Goal: Task Accomplishment & Management: Use online tool/utility

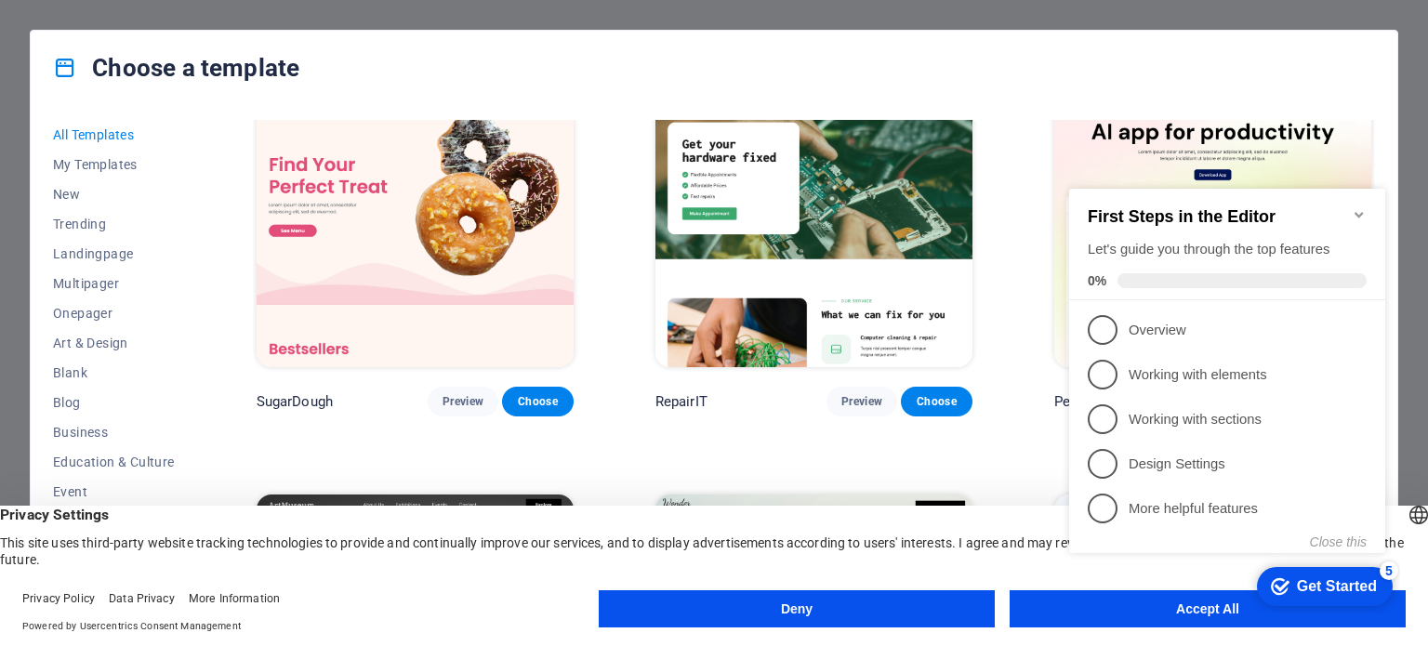
scroll to position [50, 0]
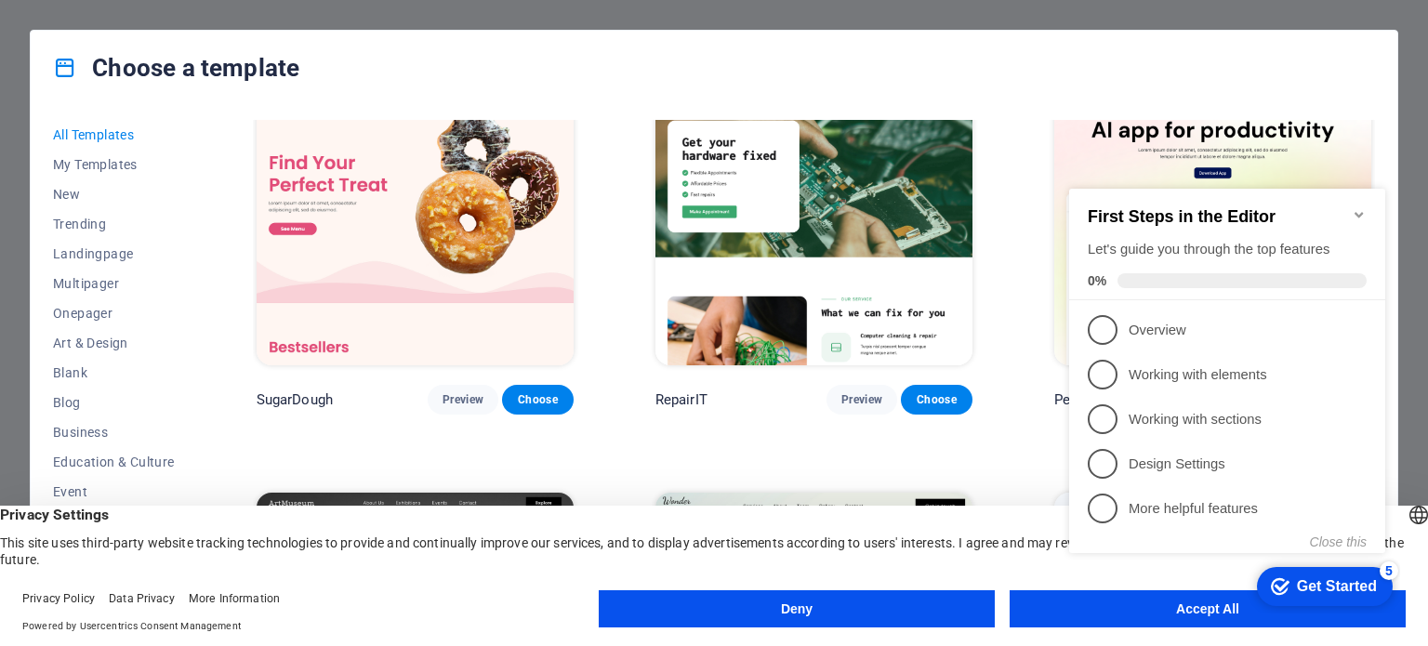
click at [1367, 202] on div "First Steps in the Editor Let's guide you through the top features 0%" at bounding box center [1227, 245] width 316 height 112
click at [1353, 207] on icon "Minimize checklist" at bounding box center [1358, 214] width 15 height 15
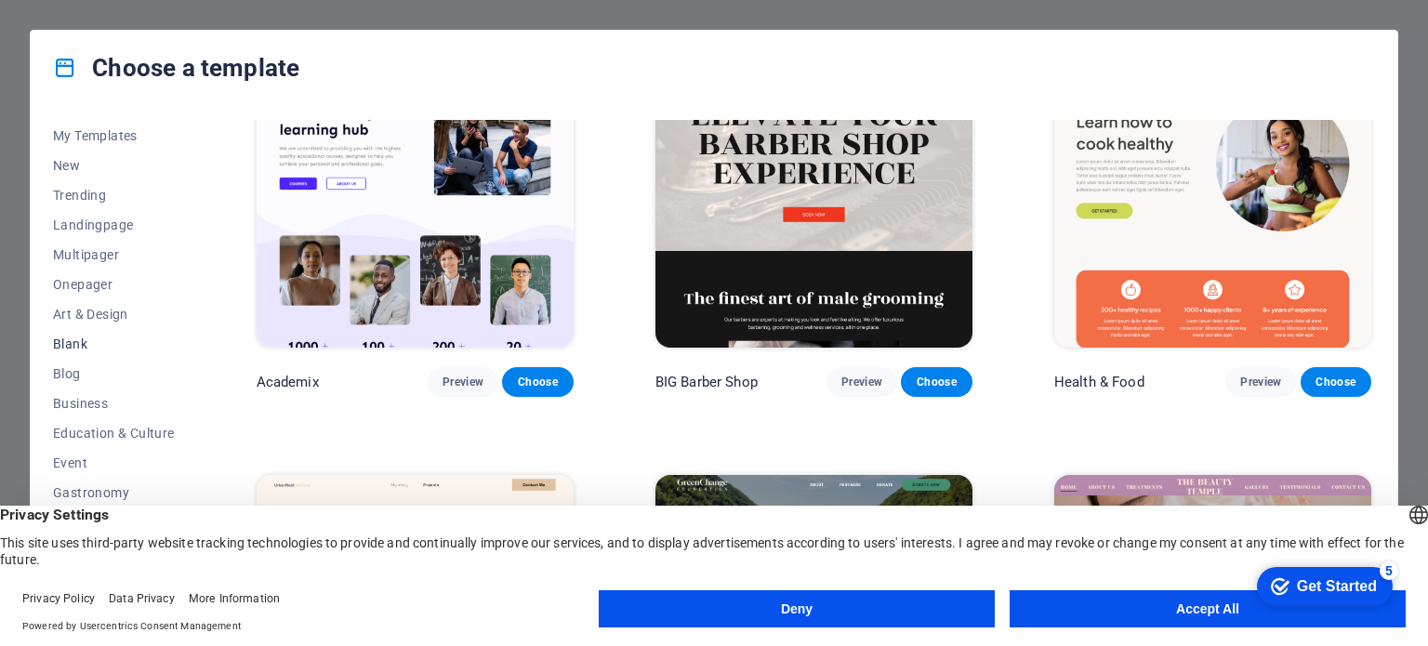
scroll to position [33, 0]
click at [105, 431] on span "Education & Culture" at bounding box center [114, 428] width 122 height 15
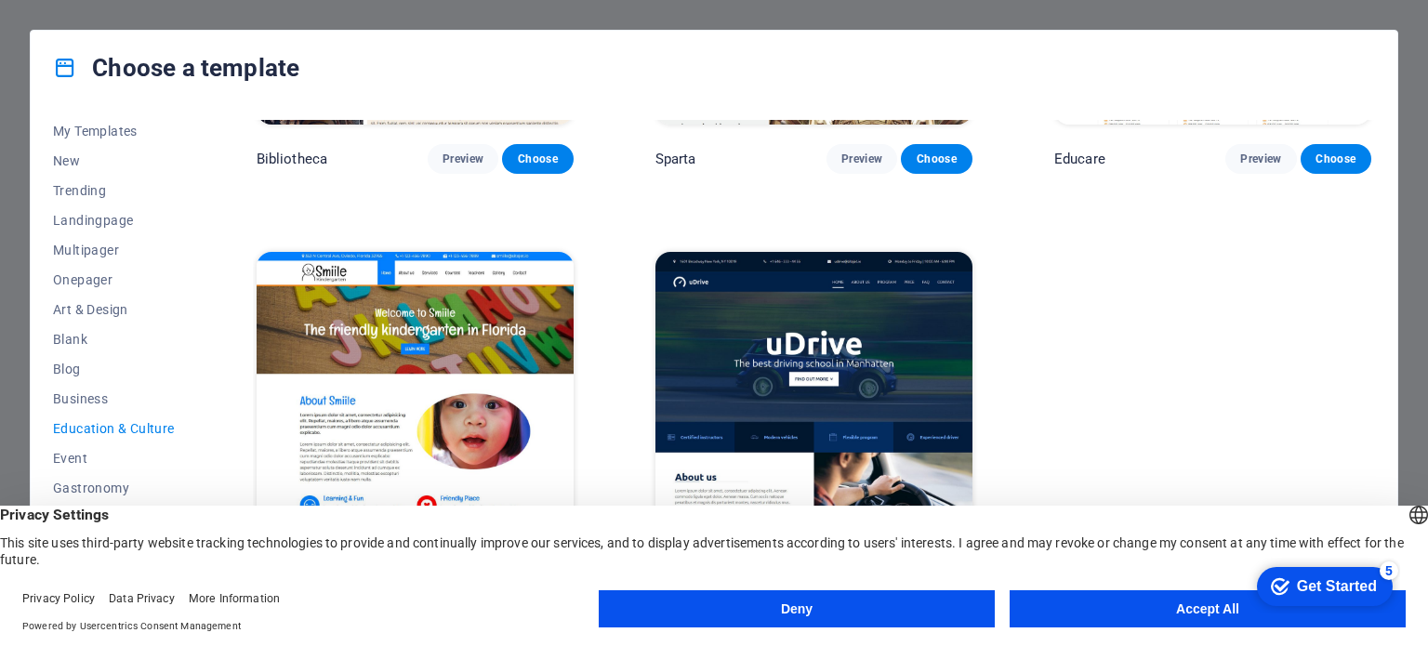
scroll to position [74, 0]
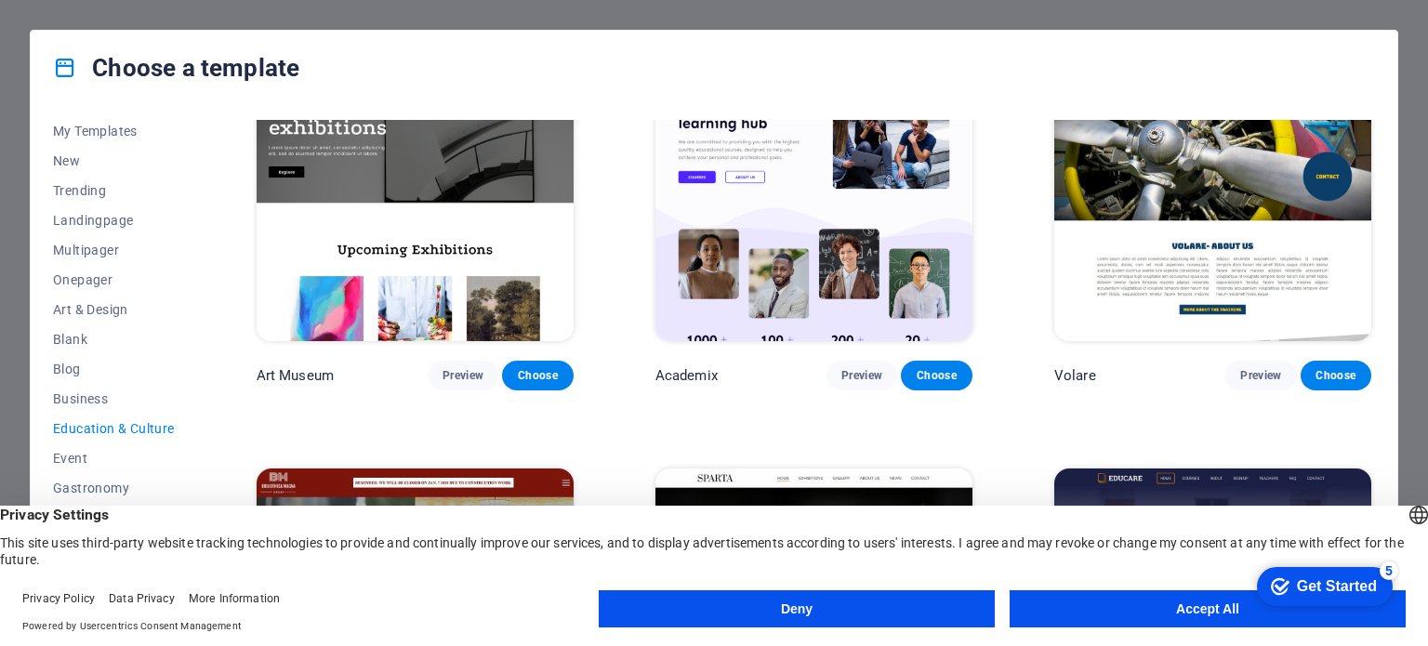
click at [59, 426] on span "Education & Culture" at bounding box center [114, 428] width 122 height 15
click at [1167, 606] on button "Accept All" at bounding box center [1207, 608] width 396 height 37
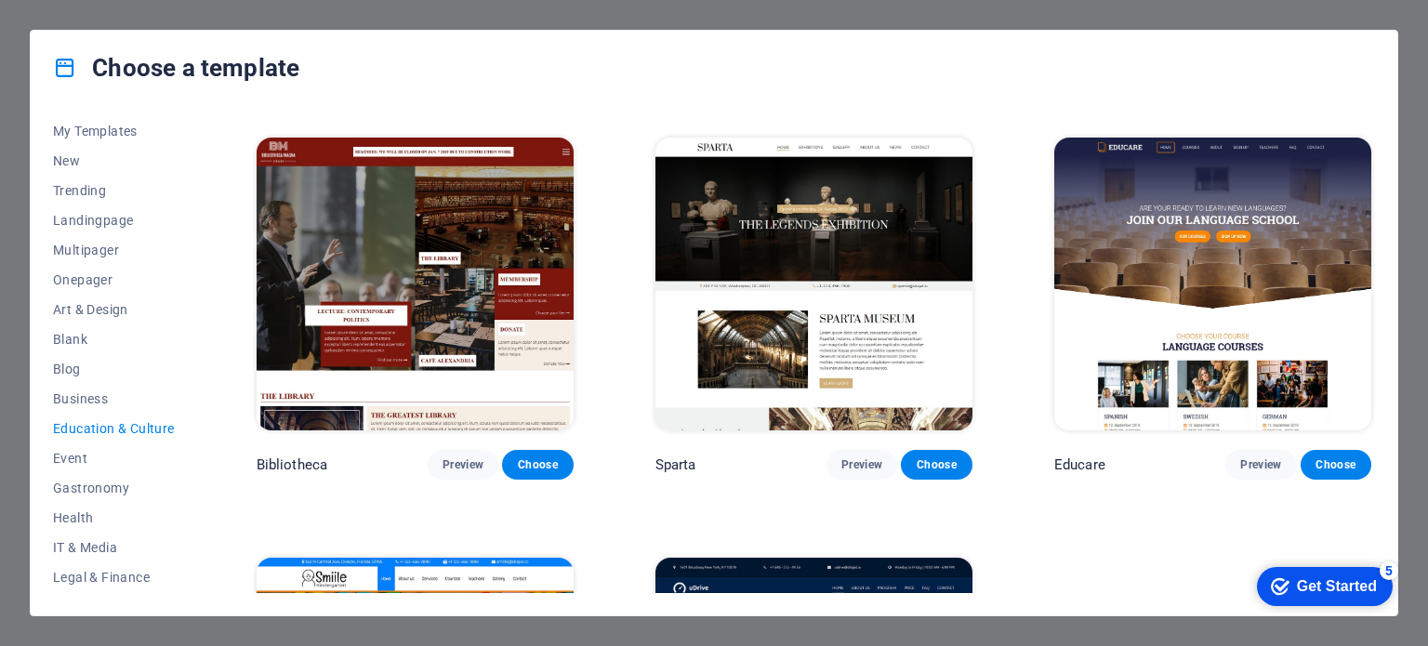
scroll to position [307, 0]
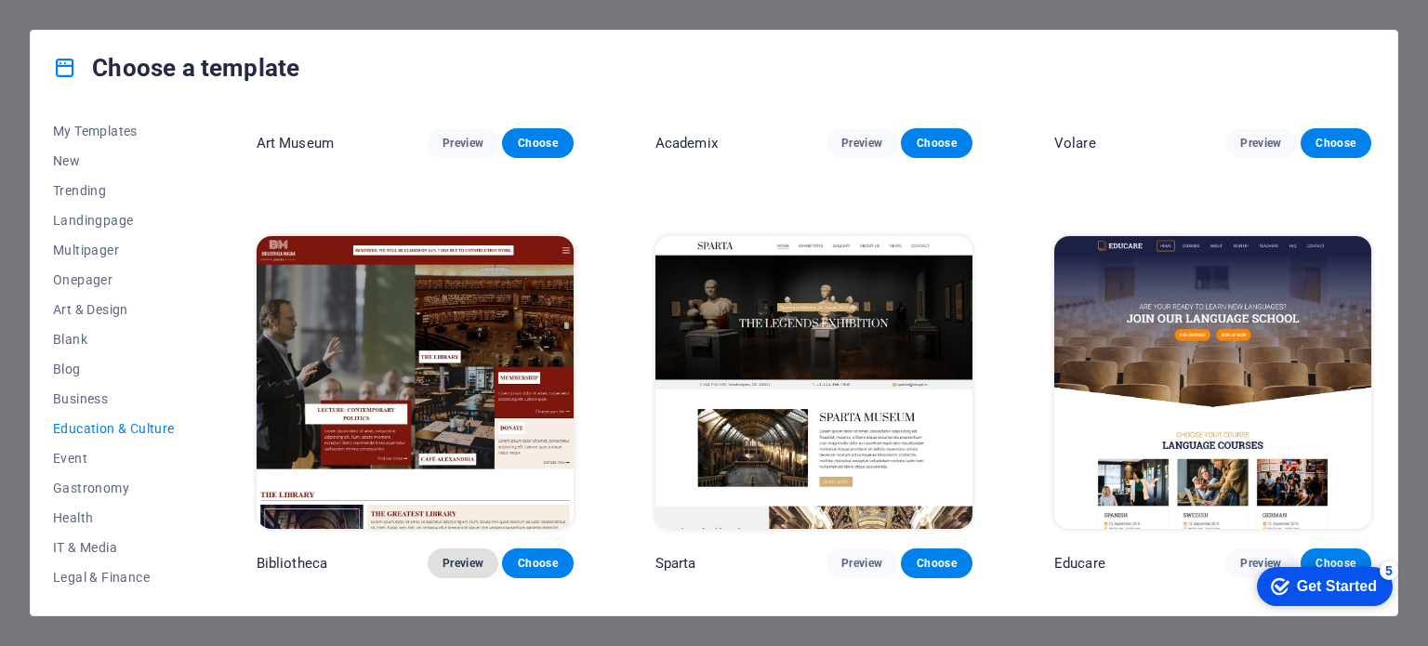
click at [453, 556] on span "Preview" at bounding box center [462, 563] width 41 height 15
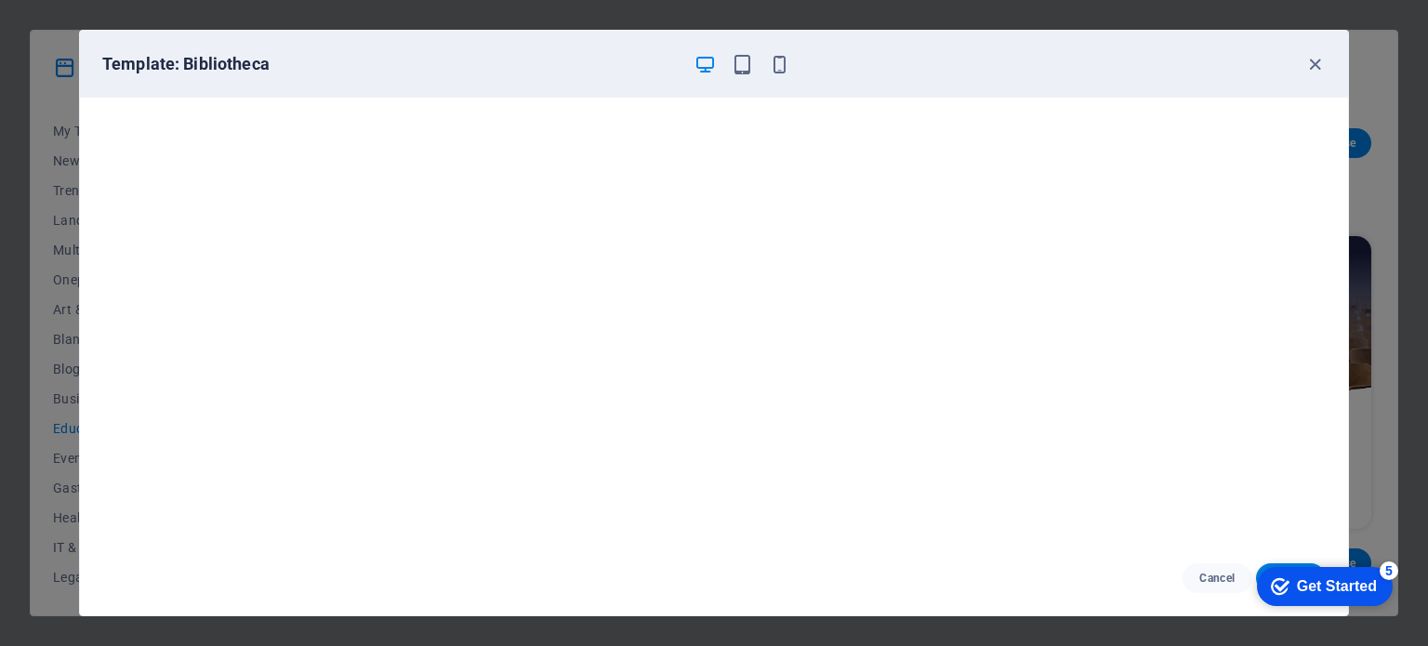
click at [1391, 564] on div "5" at bounding box center [1388, 570] width 19 height 19
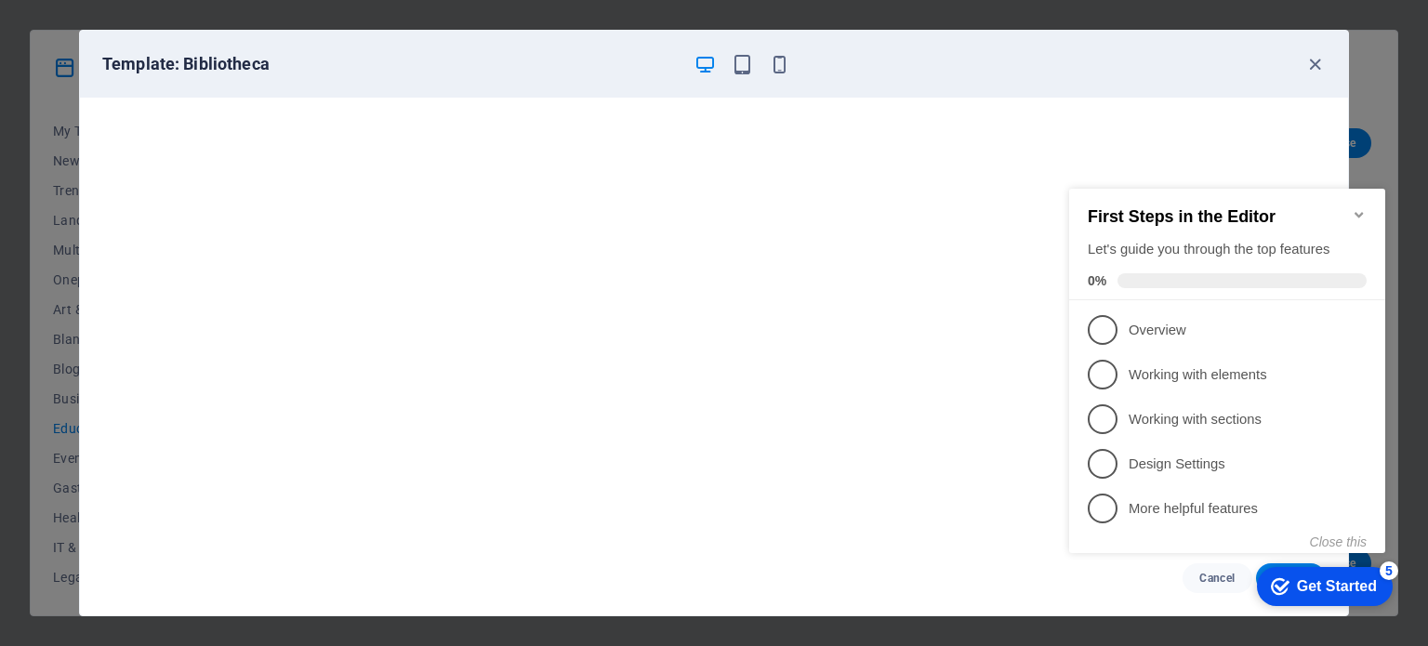
click at [1317, 591] on div "Get Started" at bounding box center [1337, 586] width 80 height 17
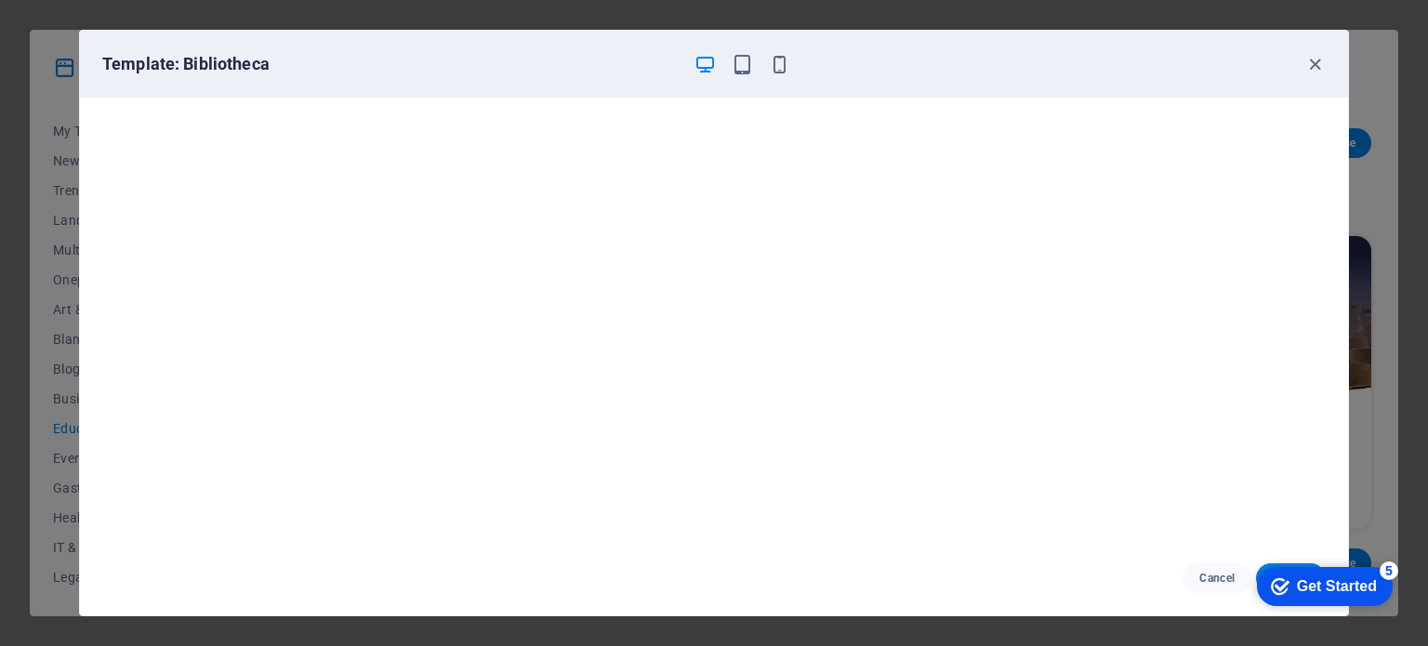
click at [1317, 591] on div "Get Started" at bounding box center [1337, 586] width 80 height 17
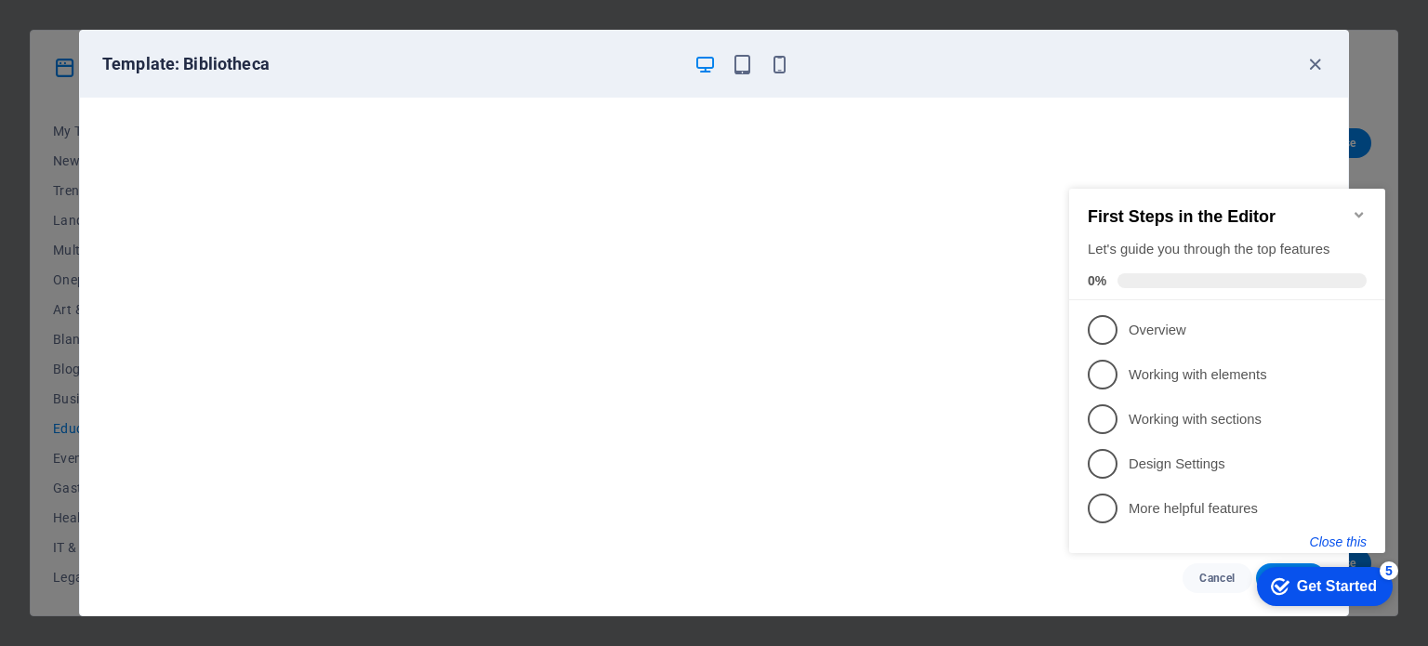
click at [1356, 541] on button "Close this" at bounding box center [1338, 541] width 57 height 15
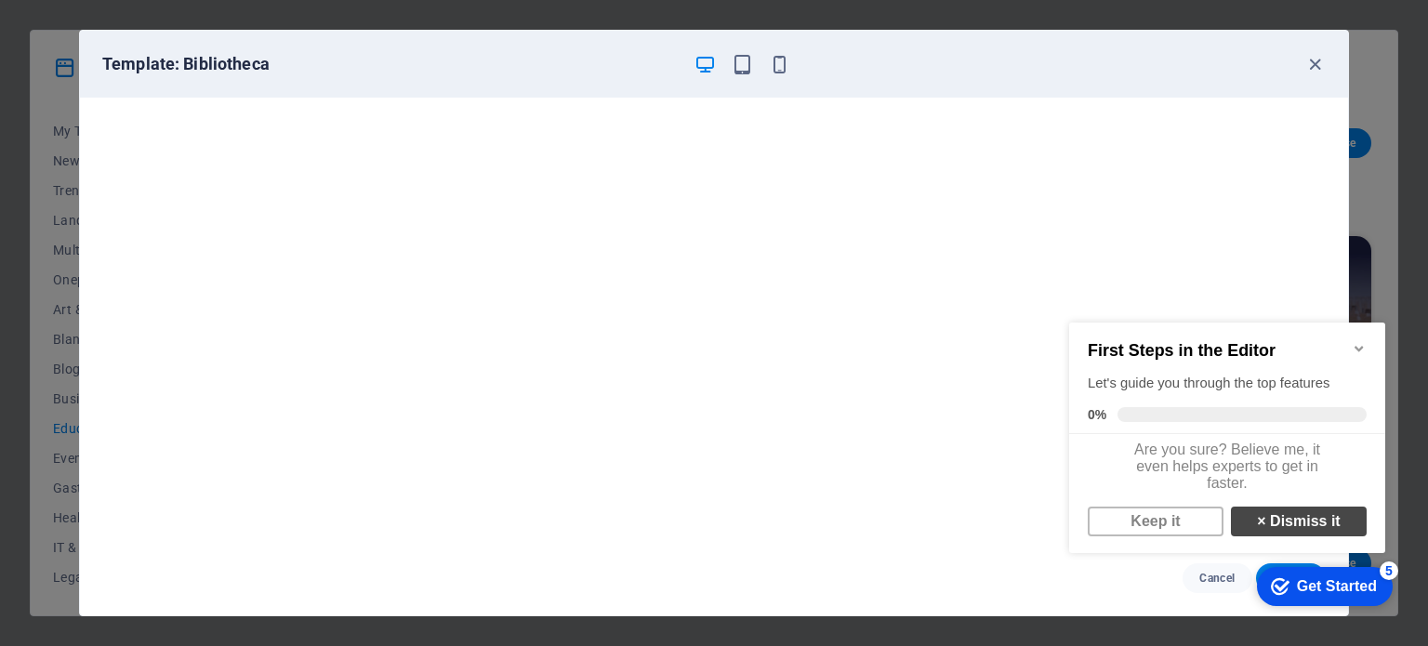
click at [1264, 534] on link "× Dismiss it" at bounding box center [1299, 522] width 136 height 30
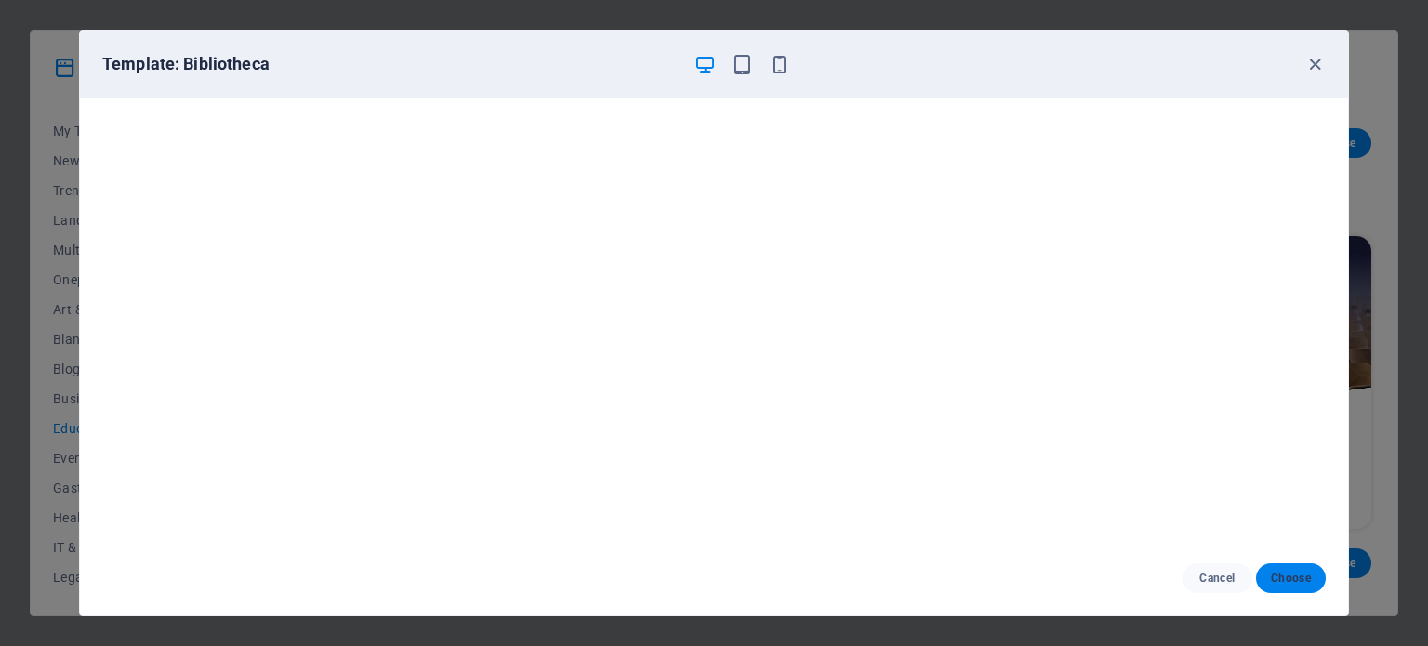
click at [1284, 577] on span "Choose" at bounding box center [1291, 578] width 40 height 15
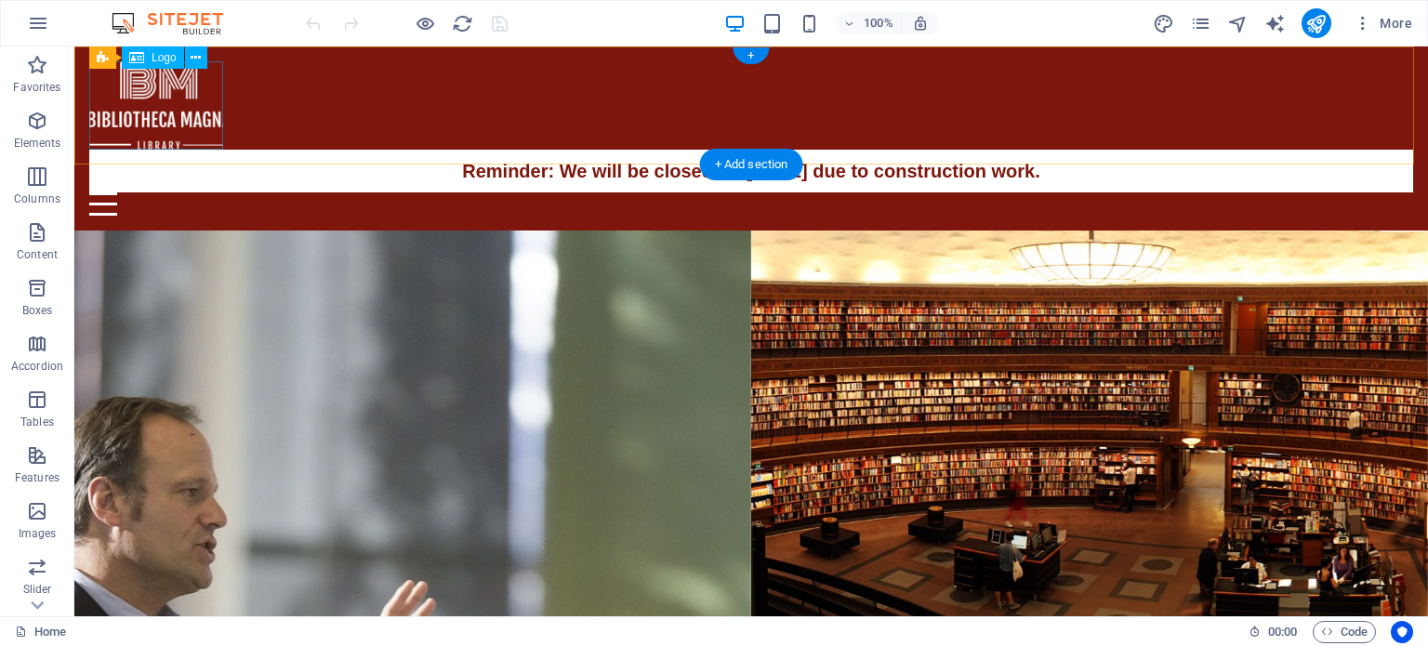
click at [171, 122] on div at bounding box center [751, 105] width 1324 height 88
select select "px"
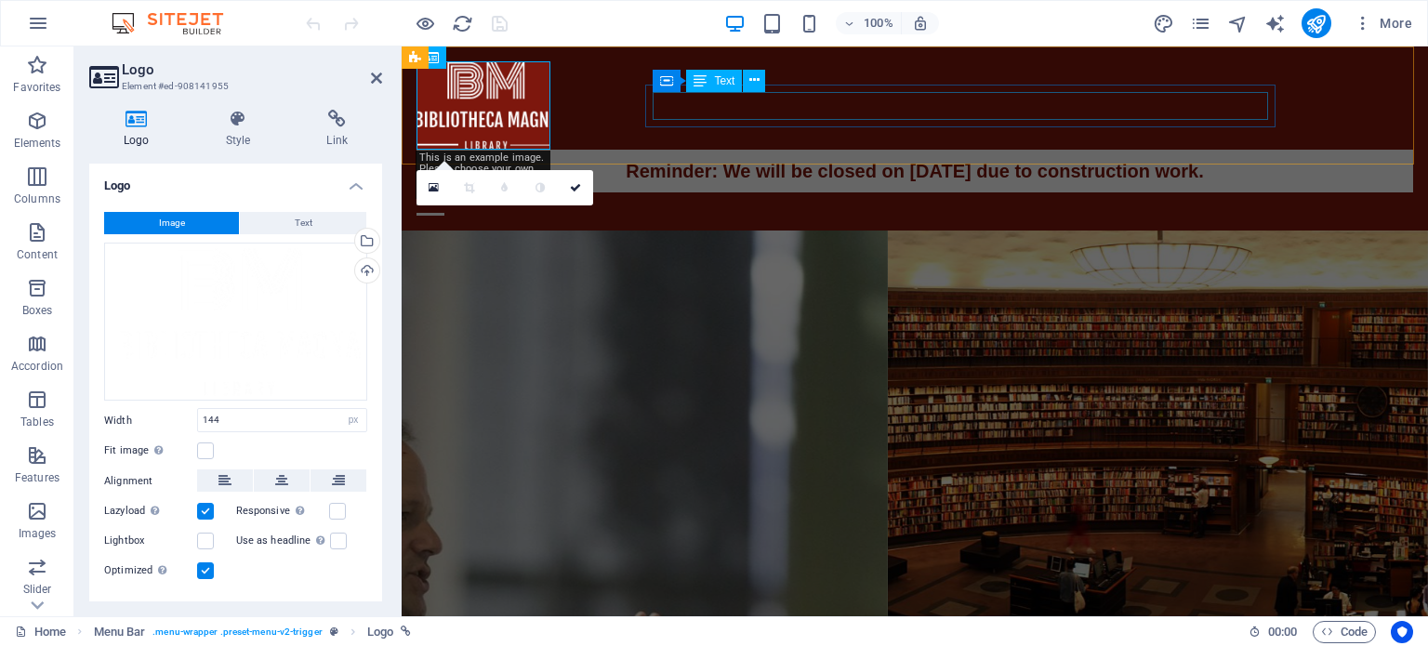
click at [837, 157] on div "Reminder: We will be closed on [DATE] due to construction work." at bounding box center [915, 171] width 982 height 28
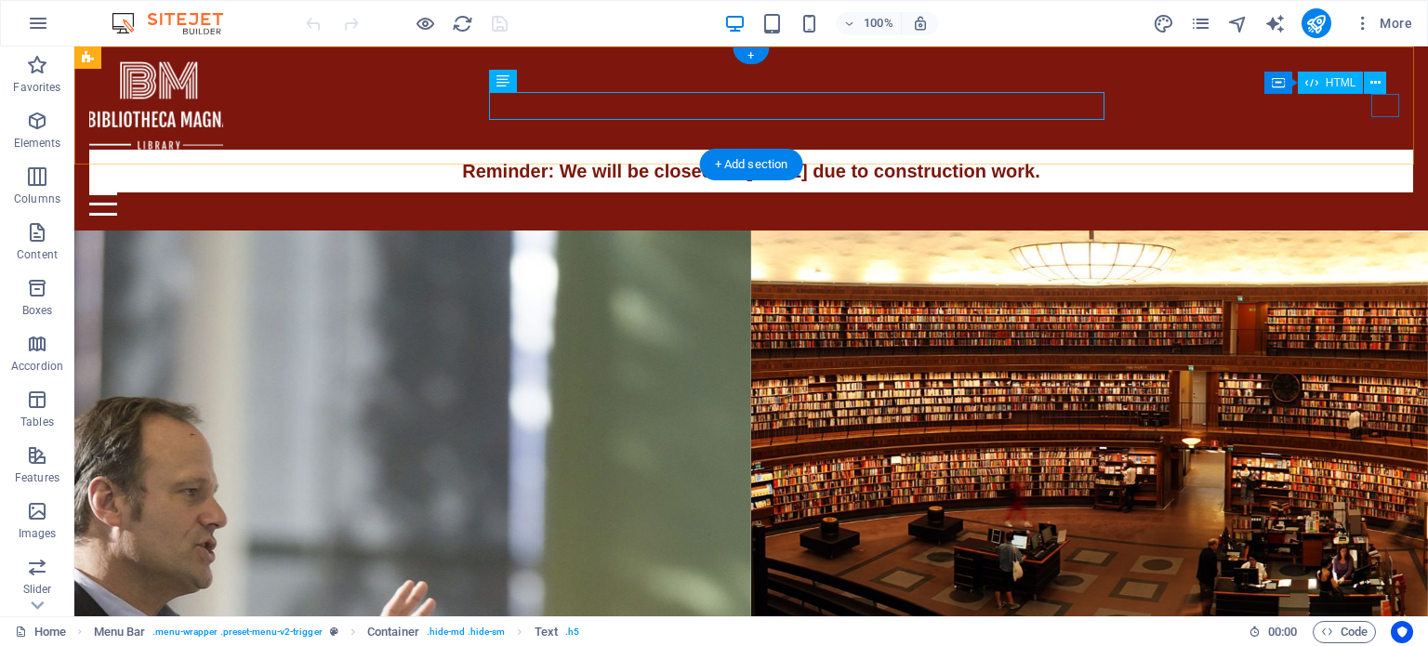
click at [1389, 192] on div at bounding box center [751, 203] width 1324 height 23
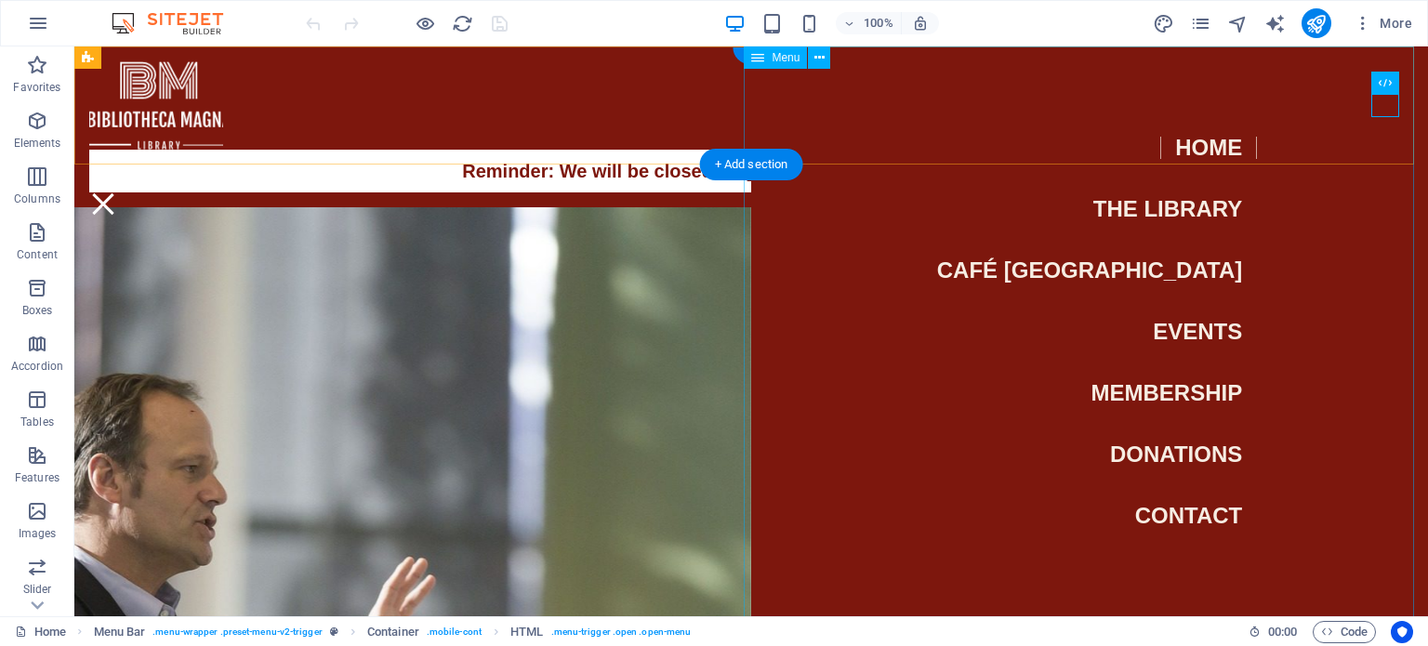
click at [1167, 144] on nav "Home The Library Café Alexandria Events Membership Donations Contact" at bounding box center [1089, 331] width 677 height 570
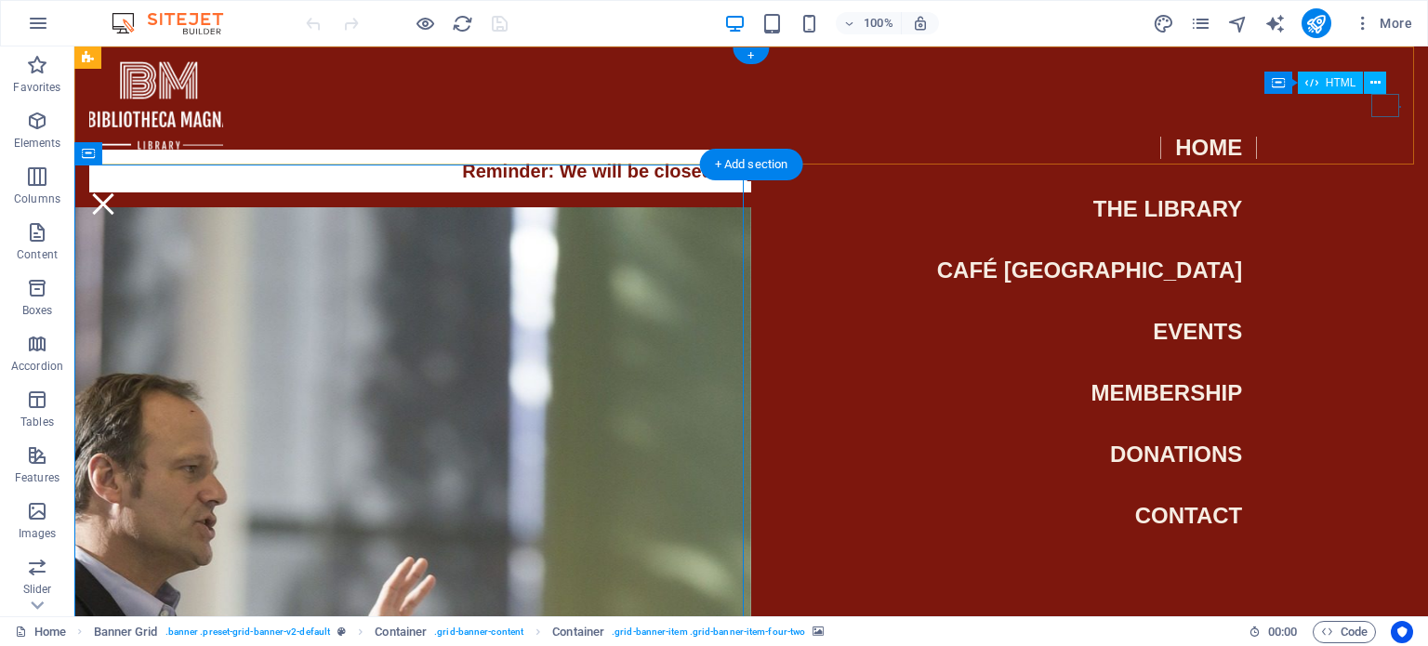
click at [117, 192] on div at bounding box center [103, 203] width 28 height 23
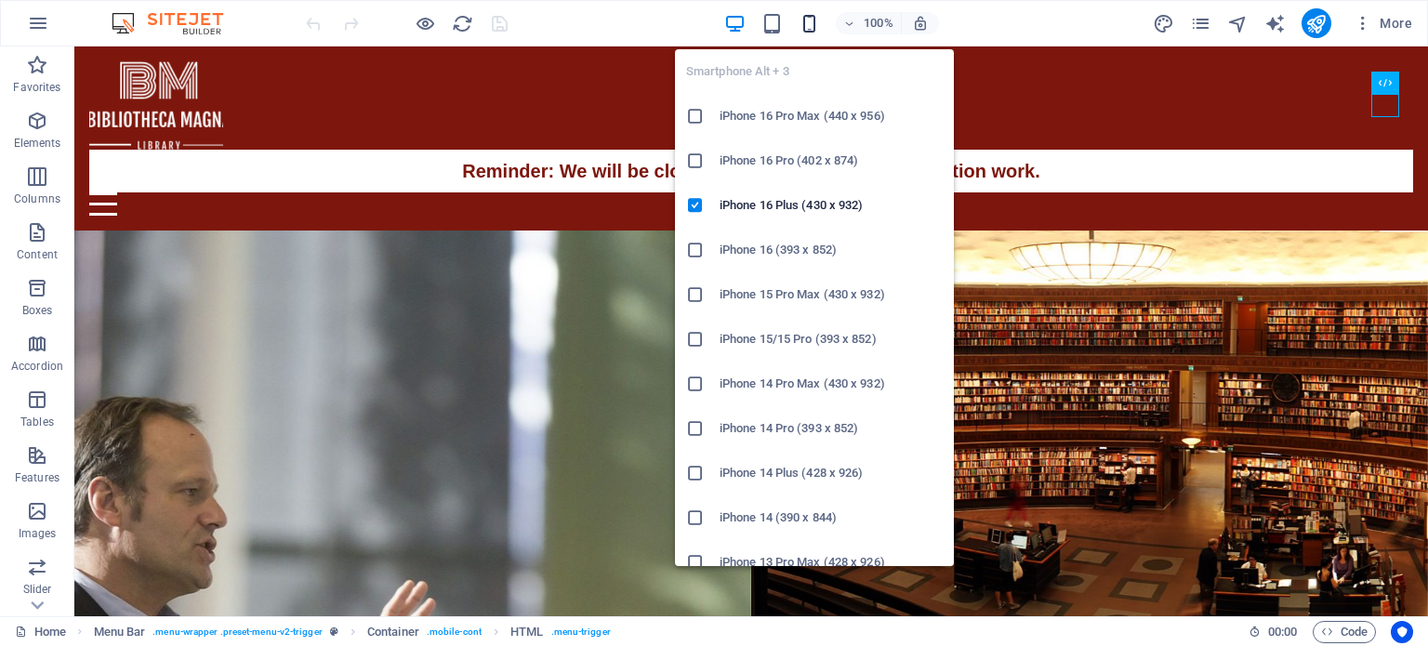
click at [807, 21] on icon "button" at bounding box center [808, 23] width 21 height 21
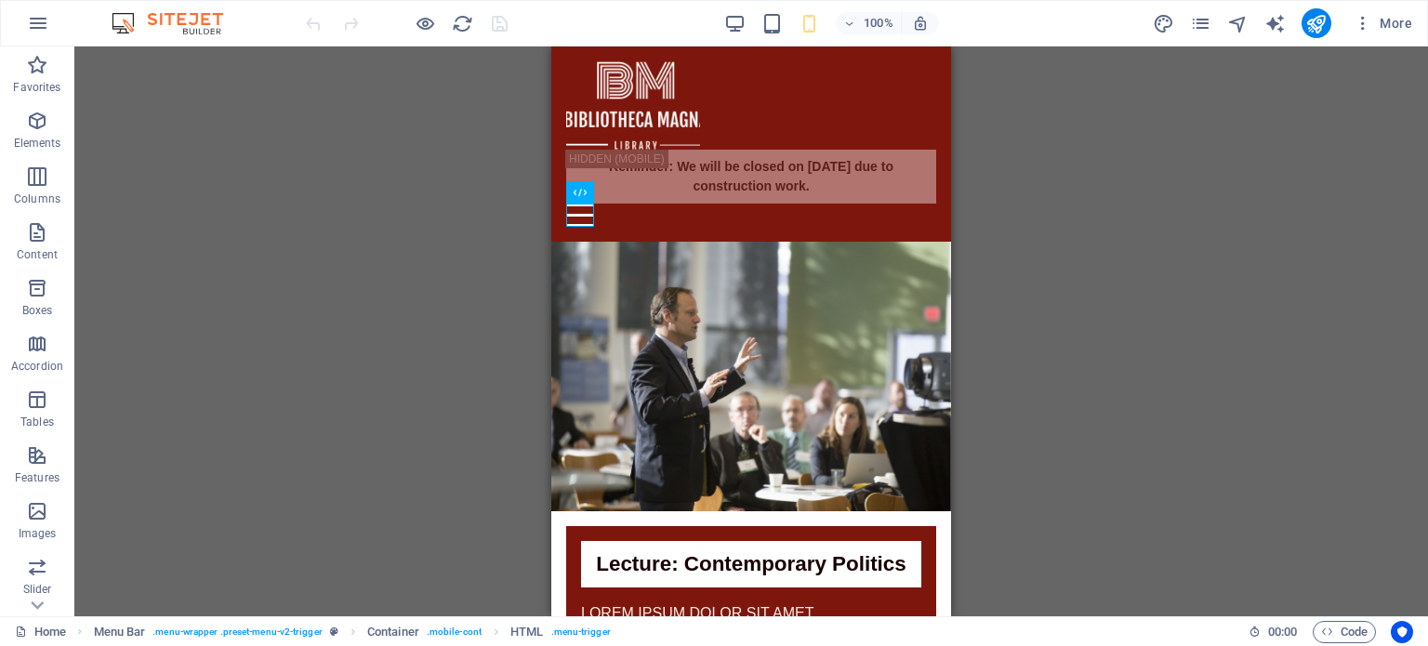
click at [1301, 301] on div "H2 Banner Grid Banner Grid Container Container Banner Grid Container Banner Gri…" at bounding box center [750, 331] width 1353 height 570
click at [442, 254] on div "H2 Banner Grid Banner Grid Container Container Banner Grid Container Banner Gri…" at bounding box center [750, 331] width 1353 height 570
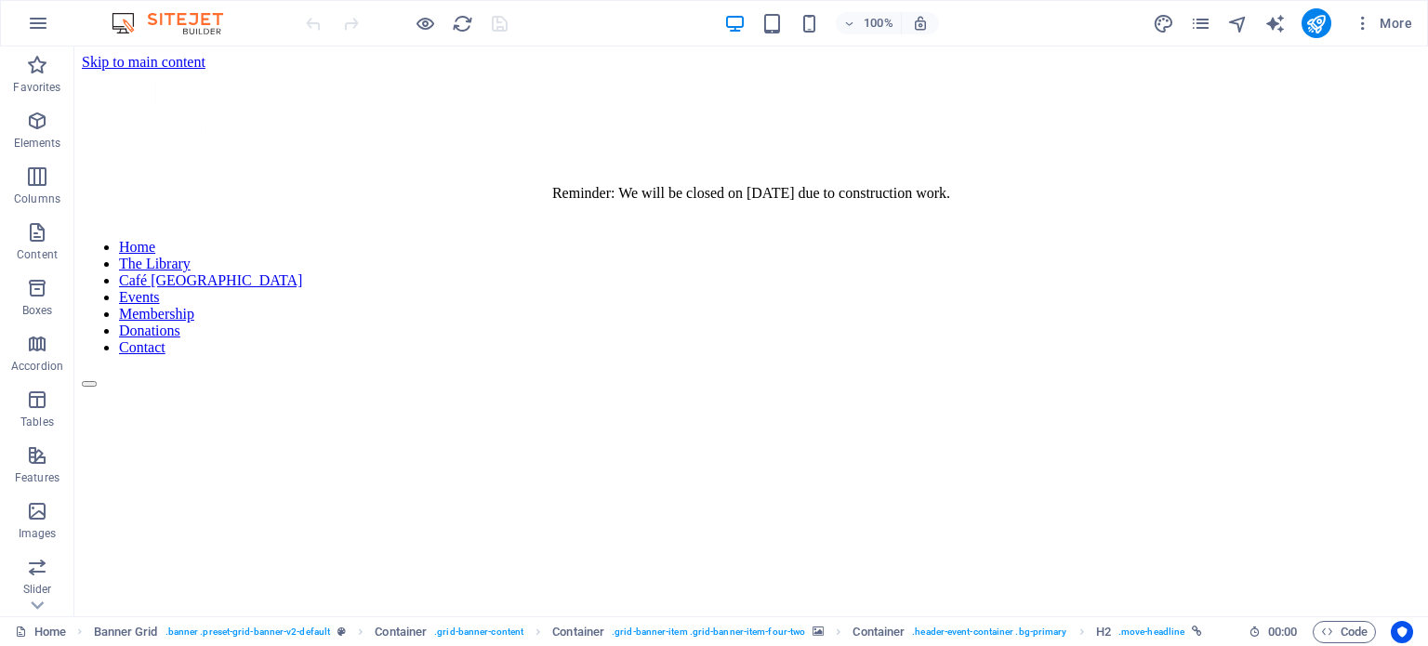
scroll to position [33, 0]
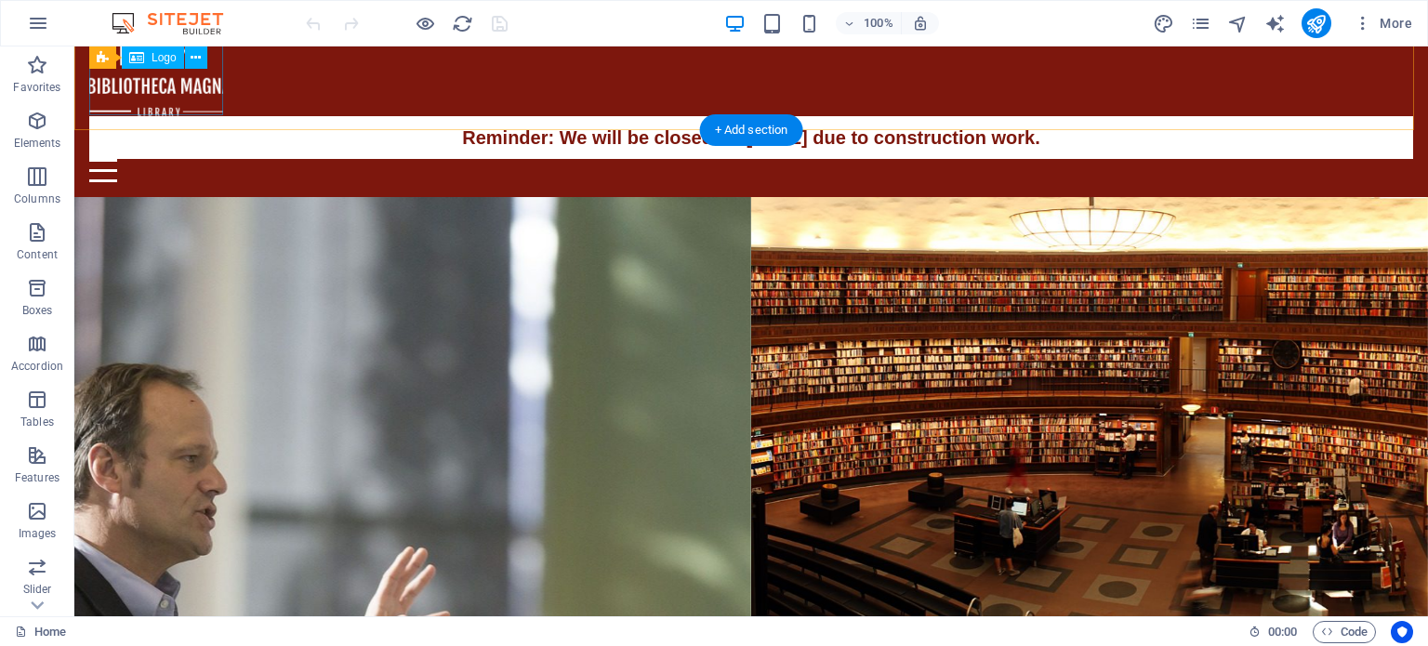
click at [174, 99] on div at bounding box center [751, 72] width 1324 height 88
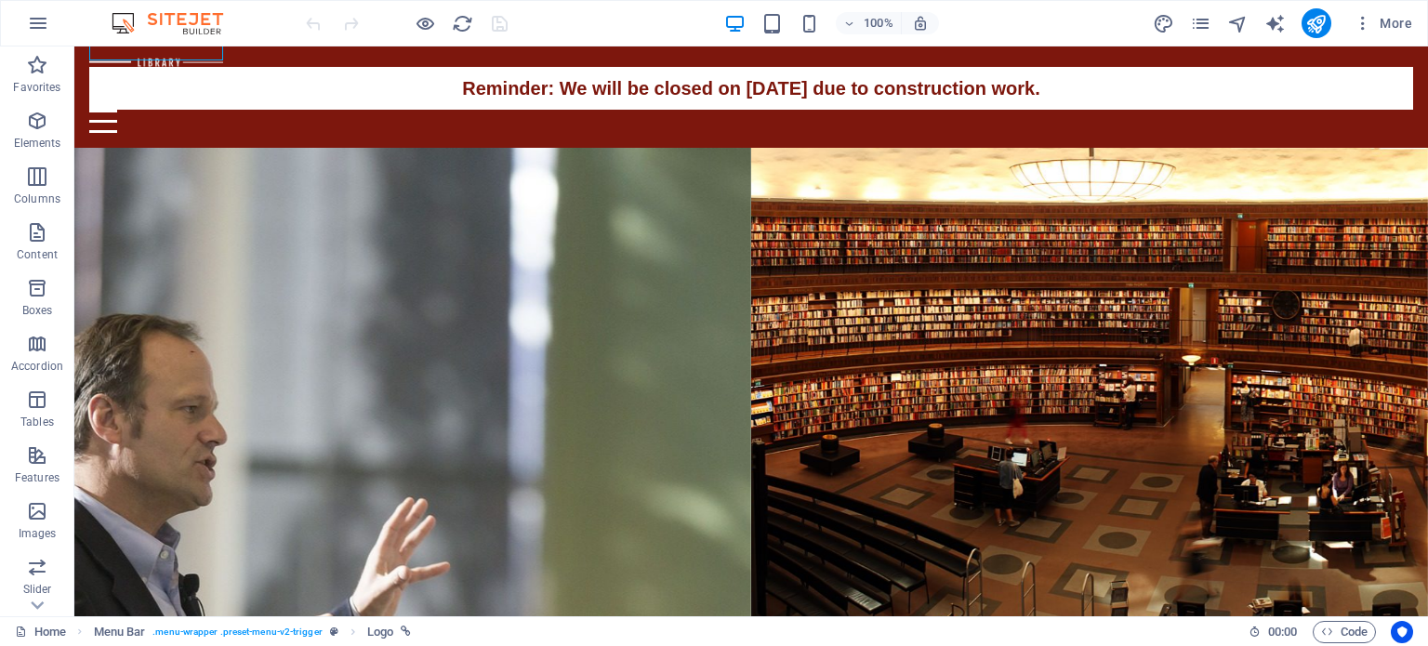
scroll to position [0, 0]
